Goal: Information Seeking & Learning: Find specific fact

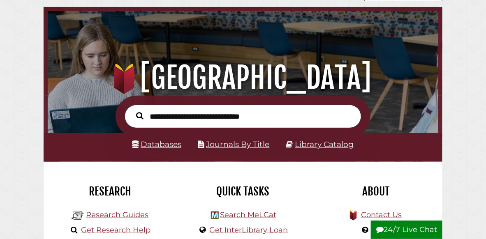
scroll to position [50, 0]
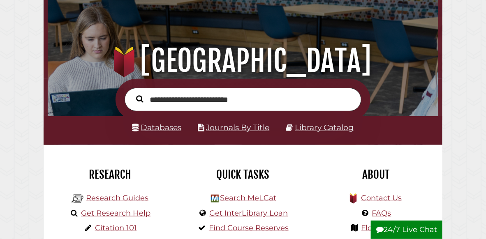
type input "**********"
click at [132, 93] on button "Search" at bounding box center [140, 98] width 16 height 11
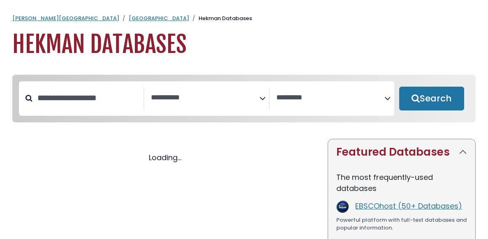
select select "Database Subject Filter"
select select "Database Vendors Filter"
select select "Database Subject Filter"
select select "Database Vendors Filter"
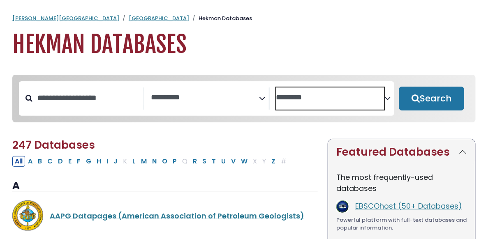
click at [303, 99] on textarea "Search" at bounding box center [330, 98] width 109 height 9
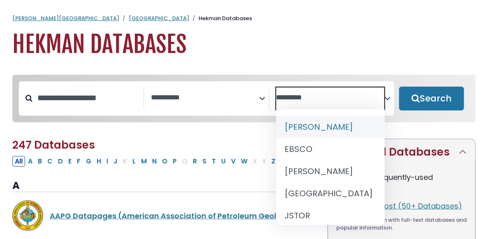
click at [300, 98] on textarea "Search" at bounding box center [330, 98] width 109 height 9
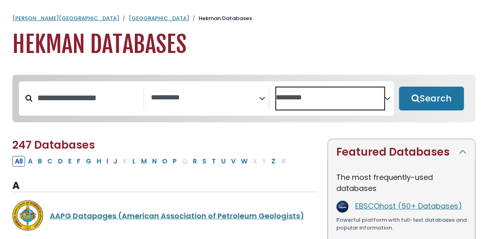
click at [264, 98] on icon "Search filters" at bounding box center [263, 97] width 6 height 12
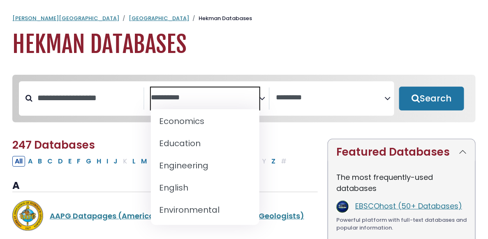
scroll to position [308, 0]
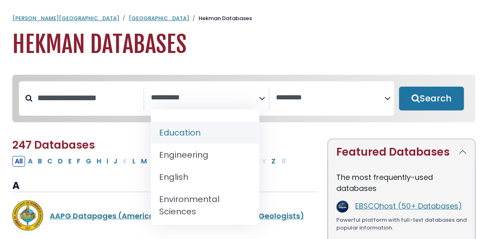
select select "*****"
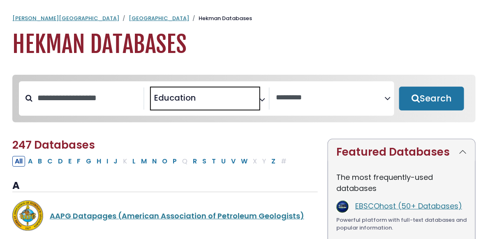
scroll to position [135, 0]
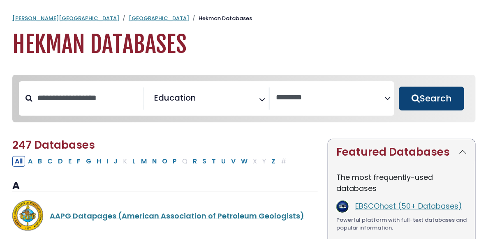
click at [435, 103] on button "Search" at bounding box center [431, 99] width 65 height 24
select select "Database Vendors Filter"
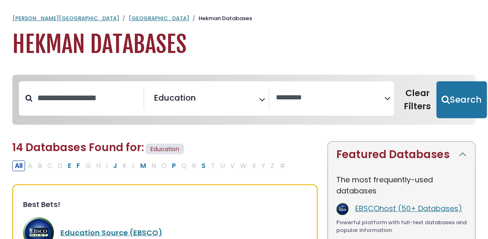
click at [261, 100] on icon "Search filters" at bounding box center [263, 99] width 6 height 12
click at [408, 100] on button "Clear Filters" at bounding box center [417, 99] width 37 height 37
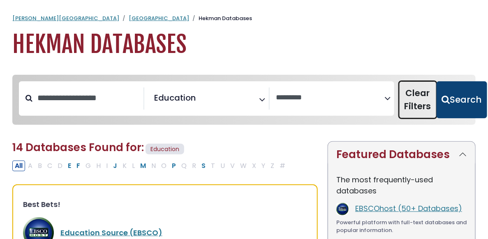
select select "Database Subject Filter"
select select "Database Vendors Filter"
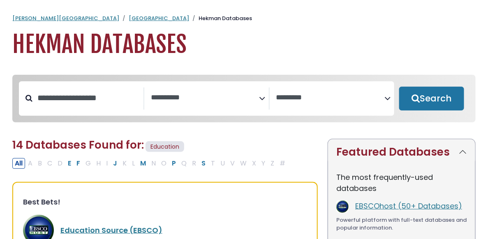
select select "Database Subject Filter"
select select "Database Vendors Filter"
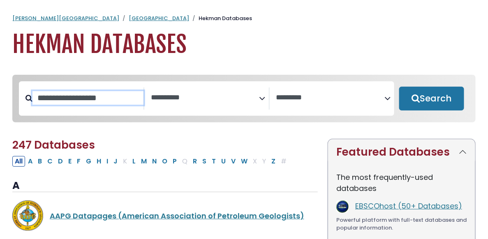
click at [51, 105] on input "Search database by title or keyword" at bounding box center [87, 98] width 111 height 14
type input "*"
type input "**********"
click at [399, 87] on button "Search" at bounding box center [431, 99] width 65 height 24
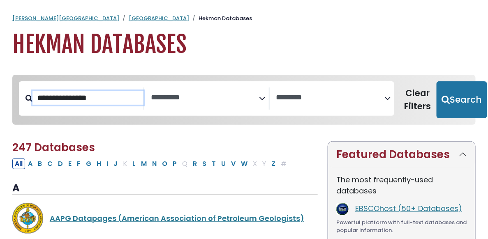
select select "Database Subject Filter"
select select "Database Vendors Filter"
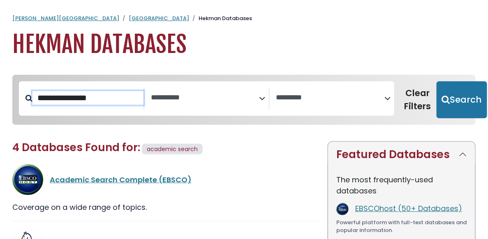
drag, startPoint x: 107, startPoint y: 99, endPoint x: 31, endPoint y: 95, distance: 75.4
click at [31, 95] on div "**********" at bounding box center [81, 99] width 125 height 22
type input "****"
click at [437, 81] on button "Search" at bounding box center [462, 99] width 51 height 37
select select "Database Subject Filter"
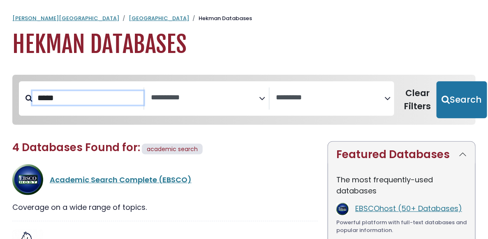
select select "Database Vendors Filter"
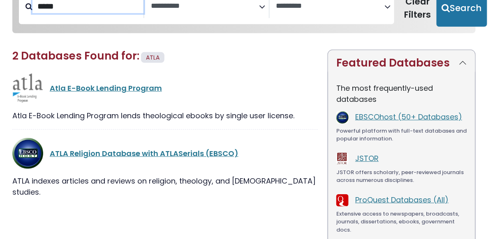
scroll to position [95, 0]
